Goal: Information Seeking & Learning: Learn about a topic

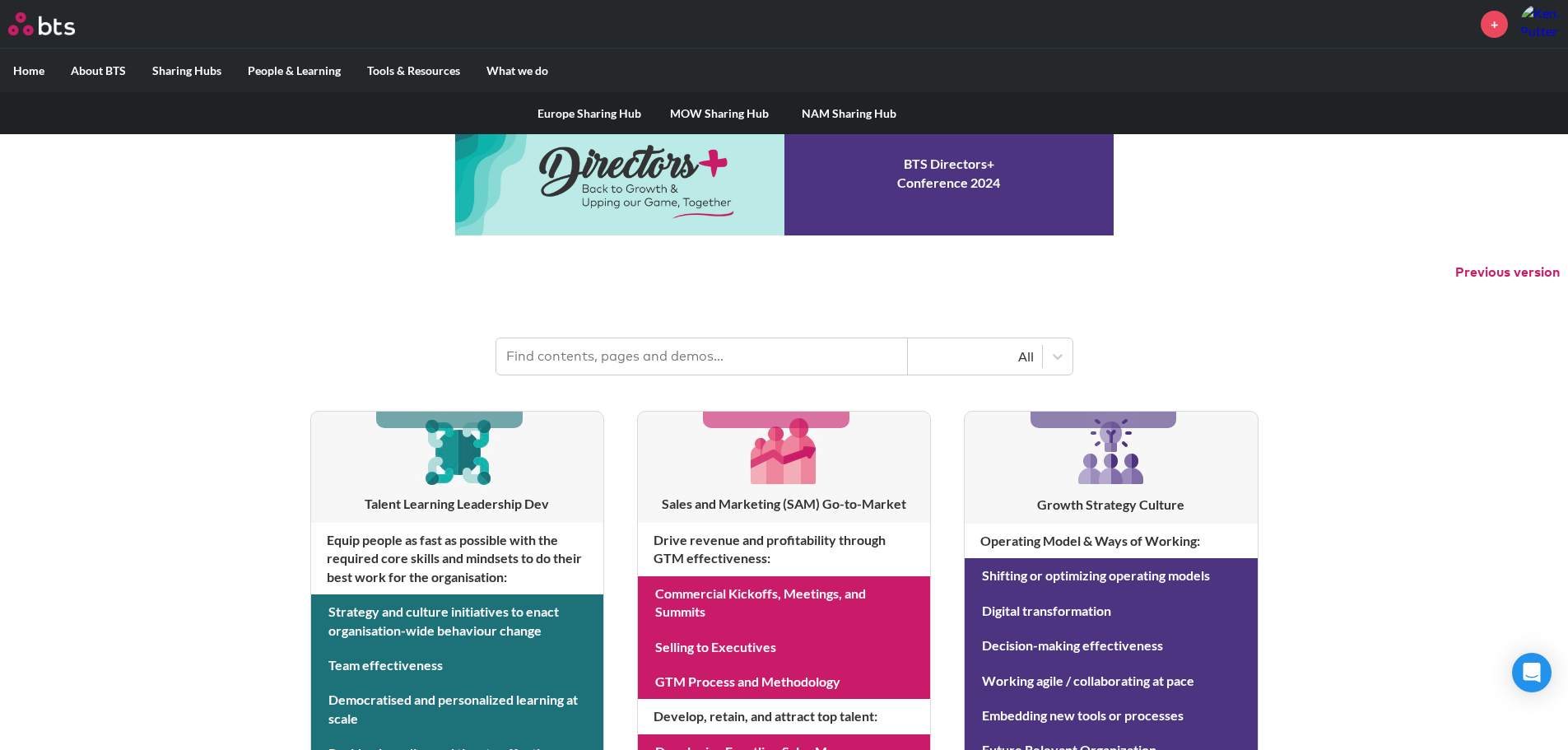
click at [162, 79] on label "Sharing Hubs" at bounding box center [187, 71] width 95 height 43
click at [0, 0] on input "Sharing Hubs" at bounding box center [0, 0] width 0 height 0
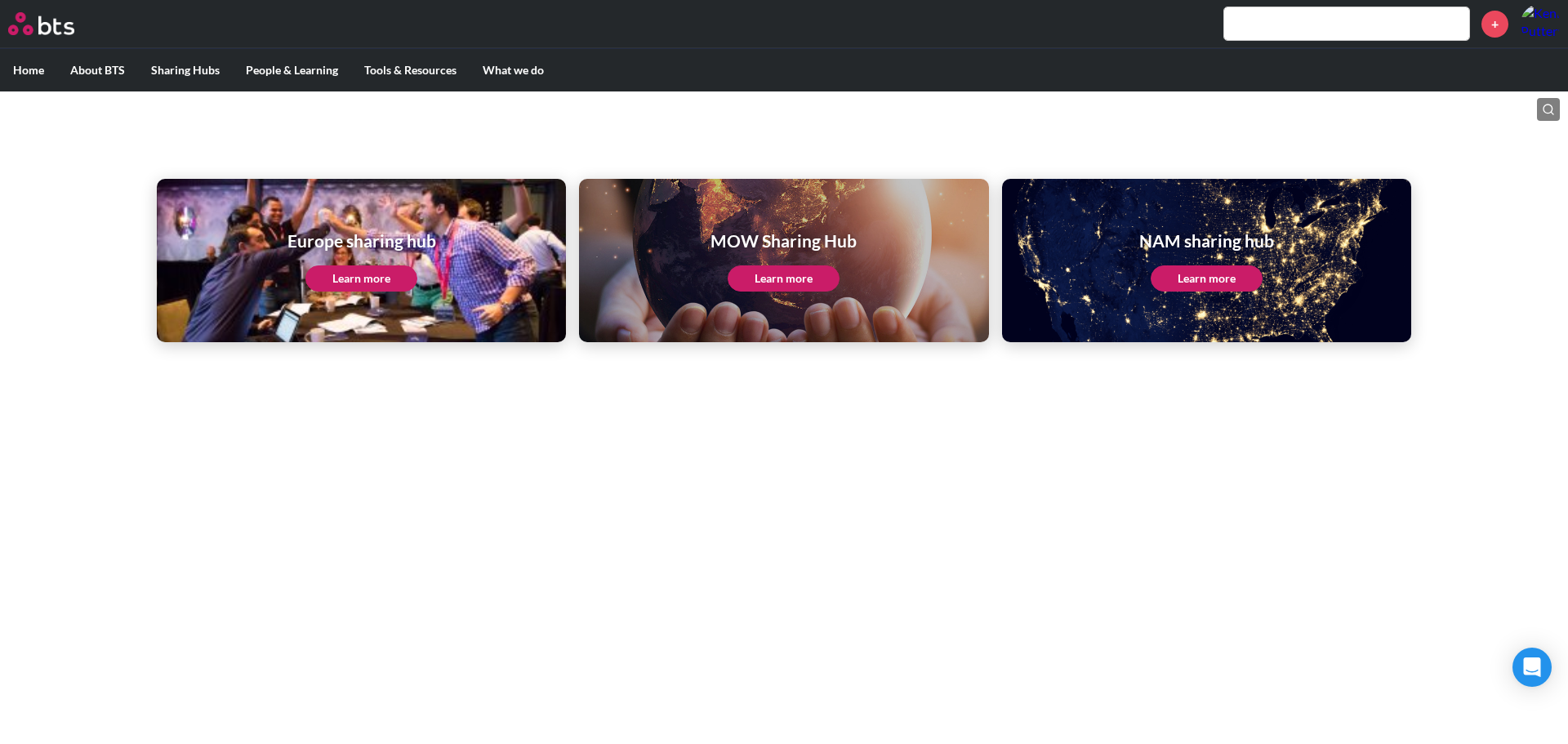
click at [1239, 280] on link "Learn more" at bounding box center [1206, 278] width 112 height 26
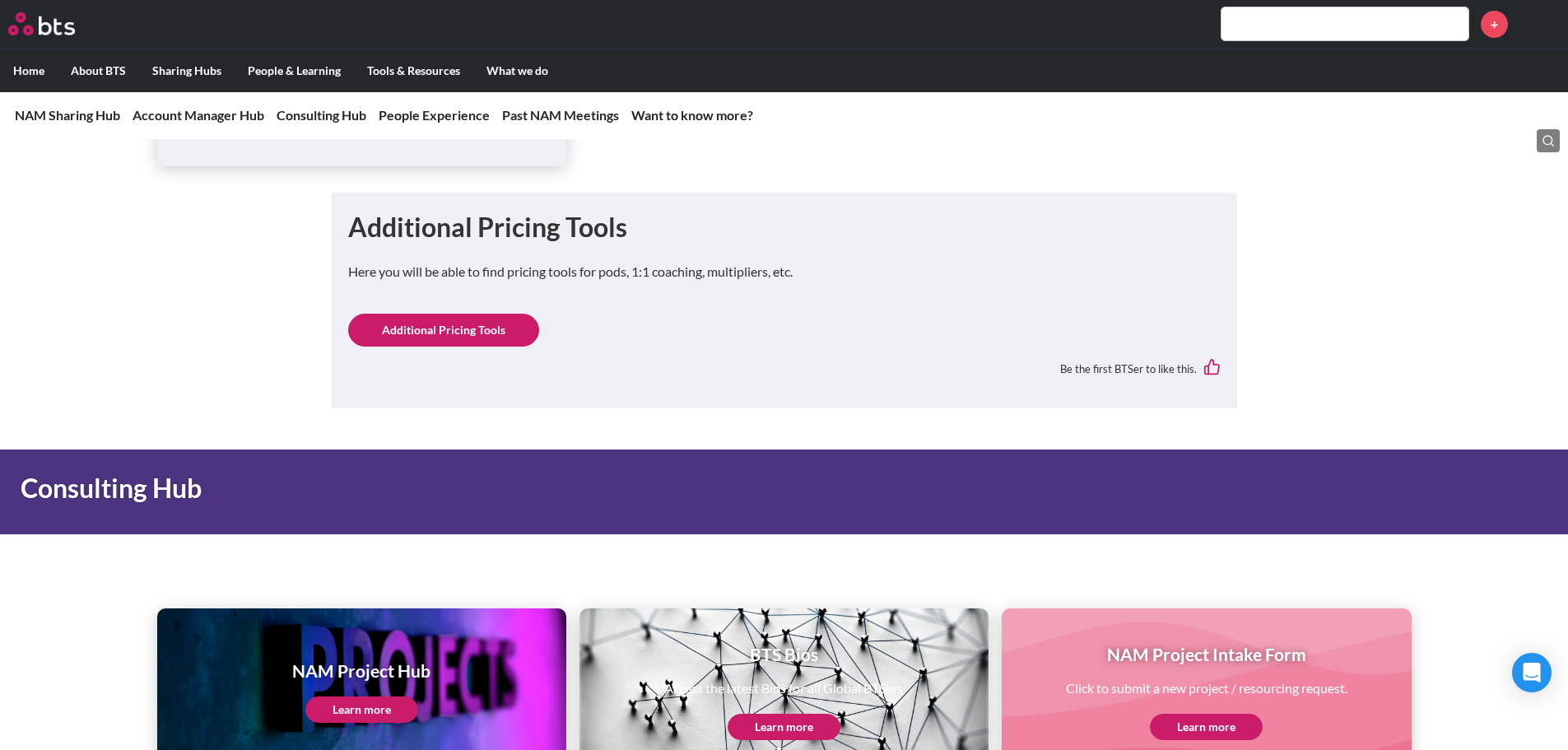
scroll to position [1729, 0]
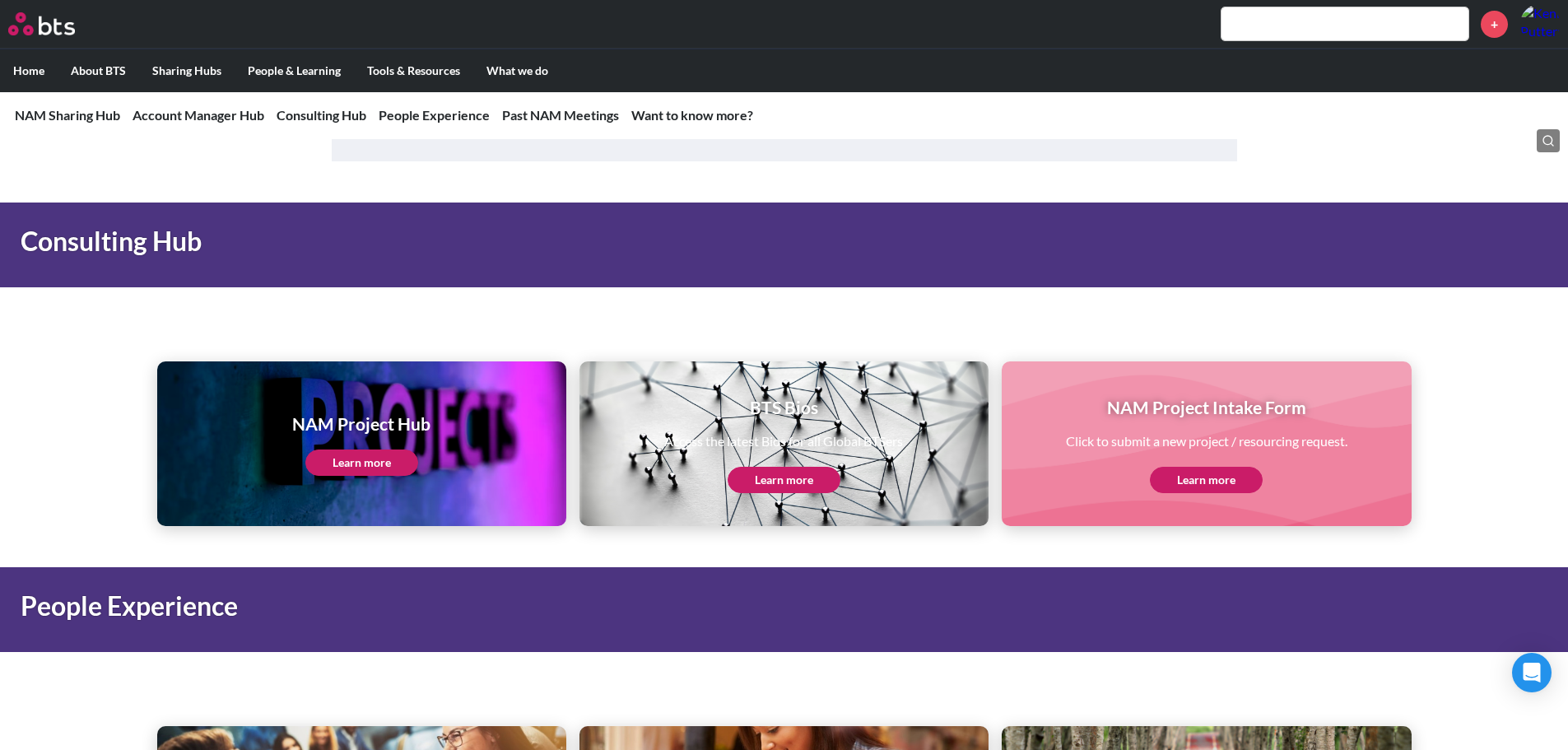
click at [390, 454] on link "Learn more" at bounding box center [362, 463] width 113 height 27
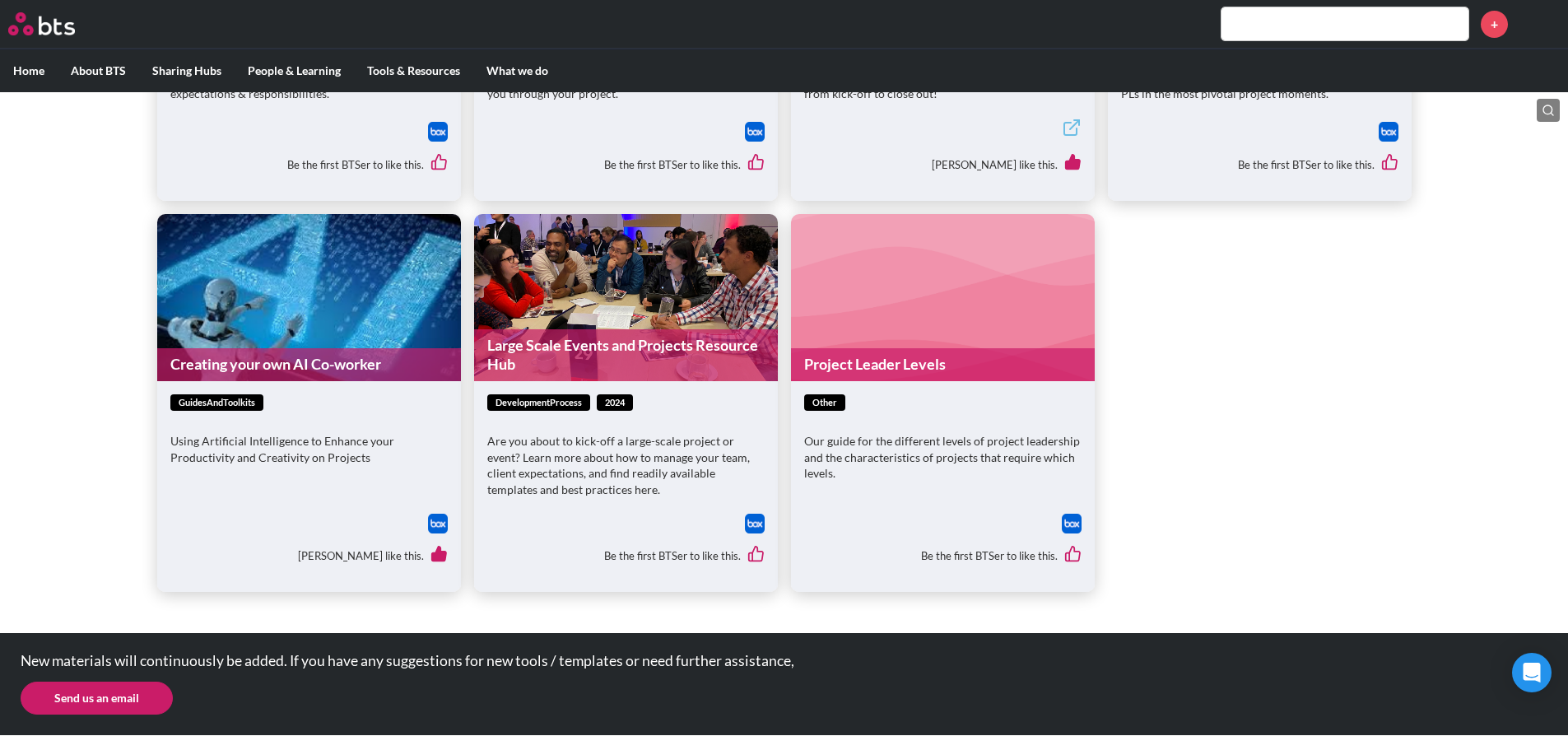
scroll to position [389, 0]
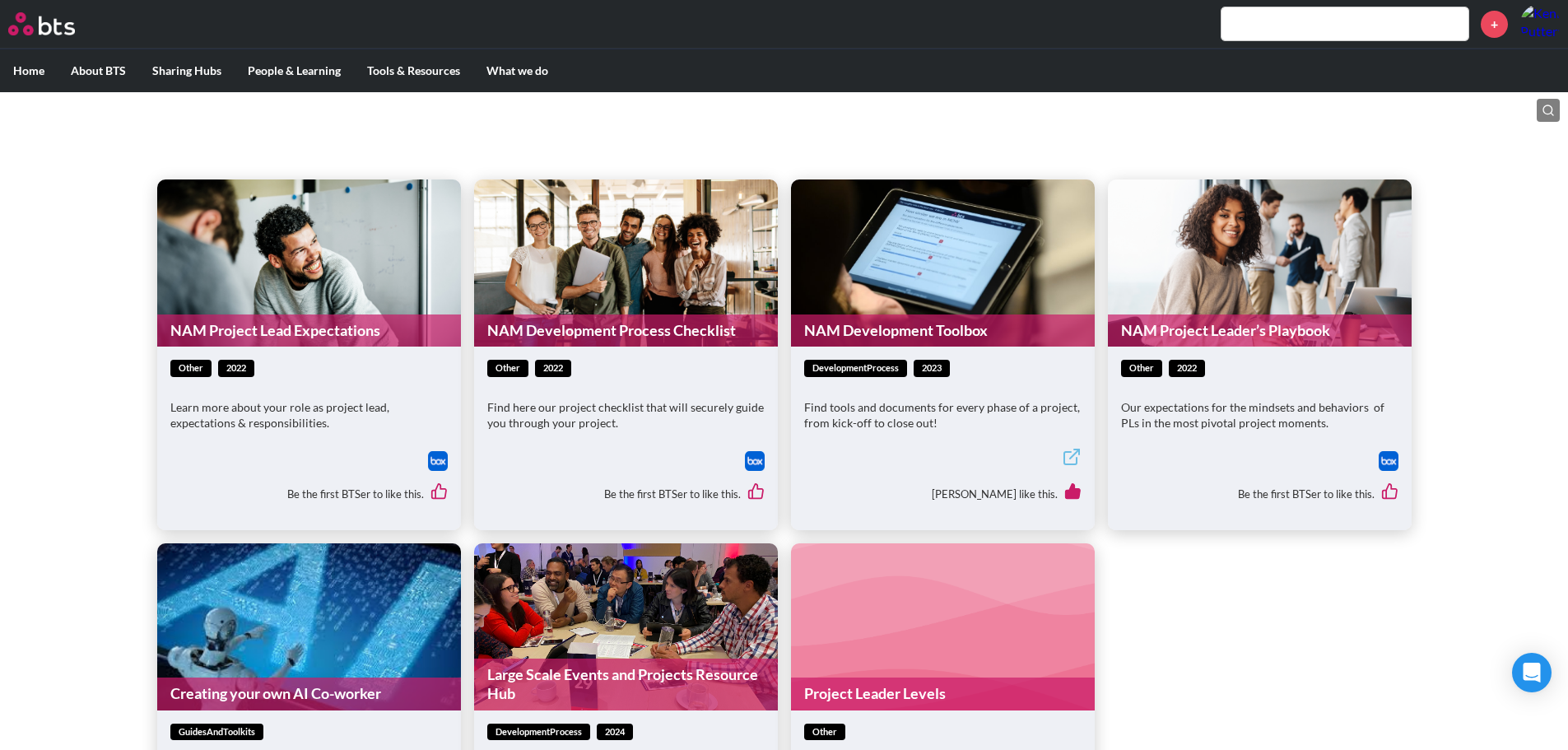
click at [1192, 342] on link "NAM Project Leader’s Playbook" at bounding box center [1260, 330] width 304 height 32
click at [1244, 313] on figure "NAM Project Leader’s Playbook" at bounding box center [1260, 263] width 304 height 167
click at [1225, 357] on div "other 2022 Our expectations for the mindsets and behaviors of PLs in the most p…" at bounding box center [1260, 437] width 304 height 183
click at [1146, 373] on span "other" at bounding box center [1141, 368] width 41 height 17
click at [1151, 433] on div "Our expectations for the mindsets and behaviors of PLs in the most pivotal proj…" at bounding box center [1260, 423] width 277 height 48
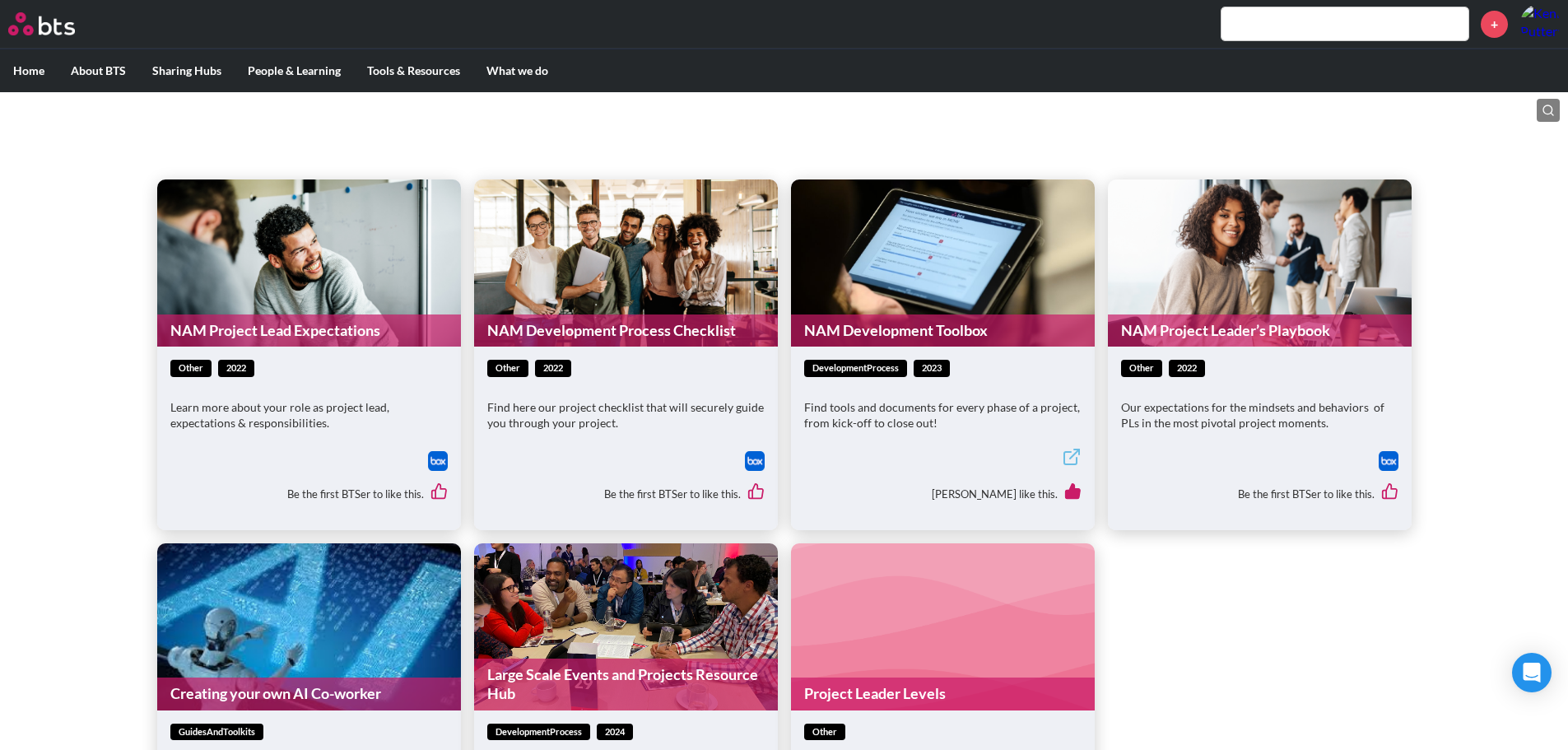
click at [1166, 307] on figure "NAM Project Leader’s Playbook" at bounding box center [1260, 263] width 304 height 167
click at [1162, 333] on link "NAM Project Leader’s Playbook" at bounding box center [1260, 330] width 304 height 32
click at [653, 302] on figure "NAM Development Process Checklist" at bounding box center [625, 263] width 304 height 167
click at [244, 334] on link "NAM Project Lead Expectations" at bounding box center [308, 330] width 304 height 32
click at [672, 331] on link "NAM Development Process Checklist" at bounding box center [625, 330] width 304 height 32
